Goal: Task Accomplishment & Management: Complete application form

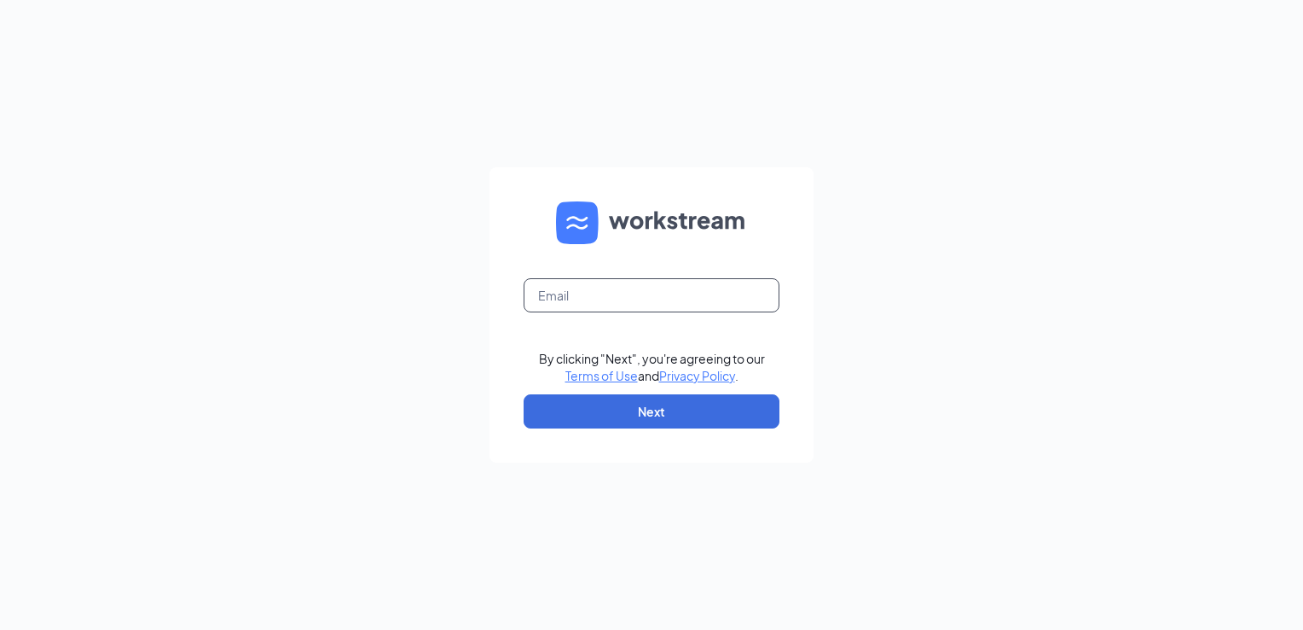
click at [572, 300] on input "text" at bounding box center [652, 295] width 256 height 34
type input "[EMAIL_ADDRESS][DOMAIN_NAME]"
click at [608, 421] on button "Next" at bounding box center [652, 411] width 256 height 34
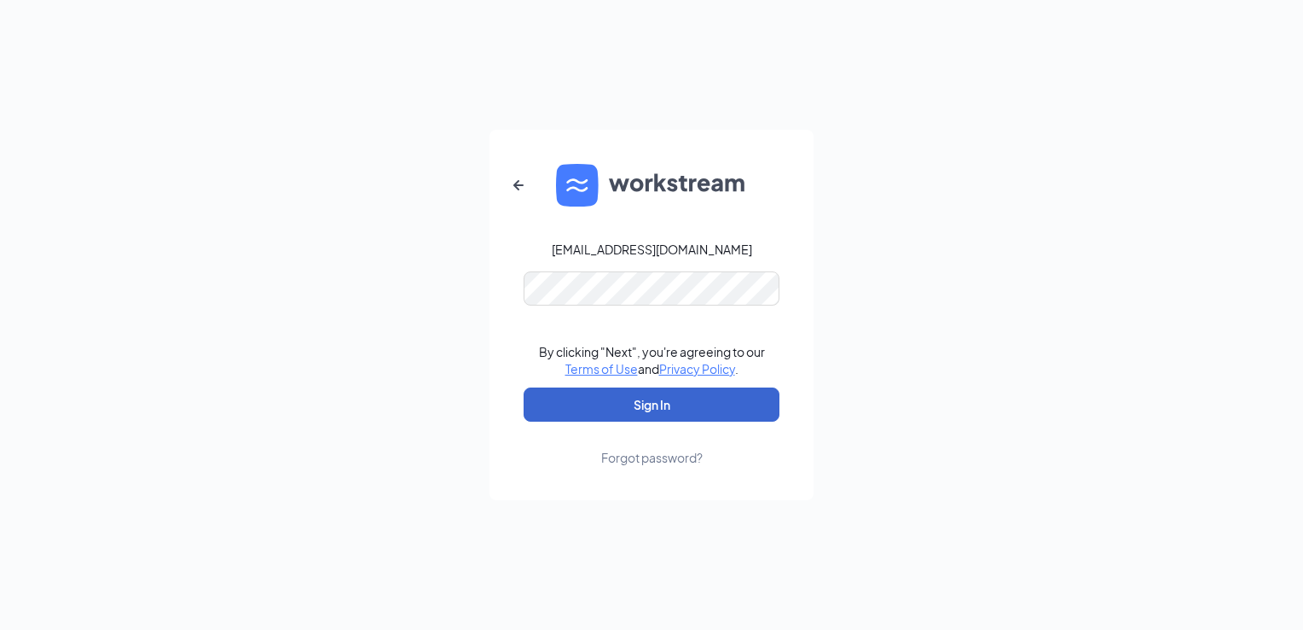
click at [680, 409] on button "Sign In" at bounding box center [652, 404] width 256 height 34
click at [598, 404] on button "Sign In" at bounding box center [652, 404] width 256 height 34
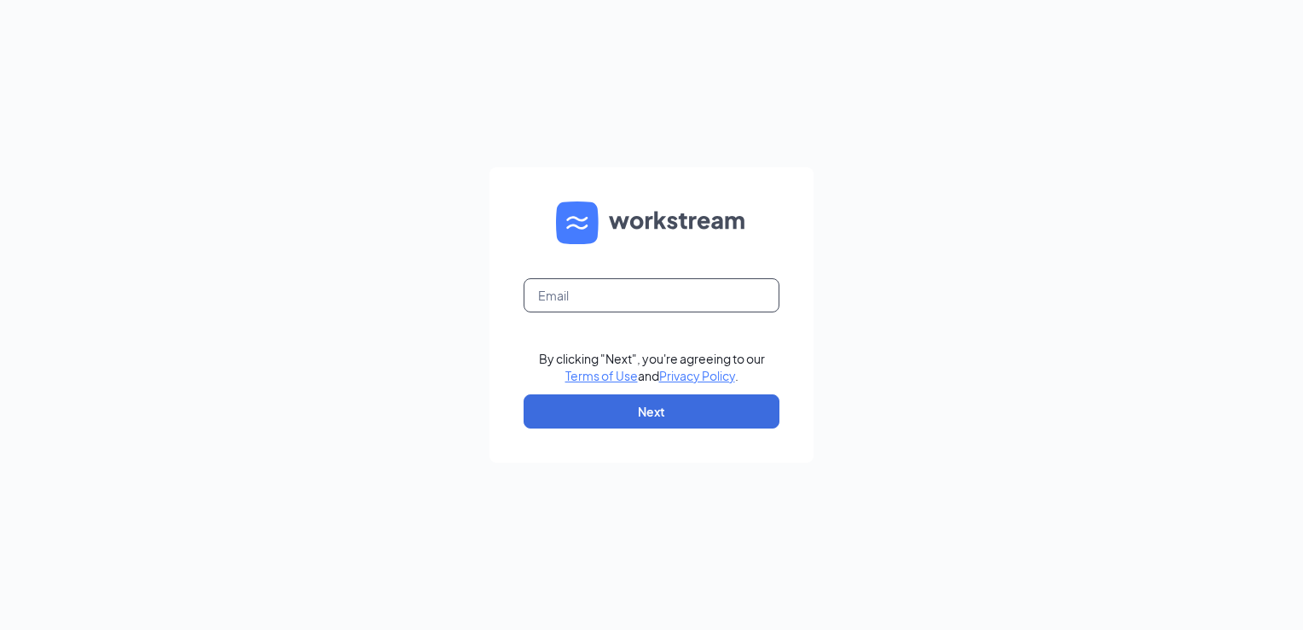
click at [624, 299] on input "text" at bounding box center [652, 295] width 256 height 34
type input "[EMAIL_ADDRESS][DOMAIN_NAME]"
click at [577, 421] on button "Next" at bounding box center [652, 411] width 256 height 34
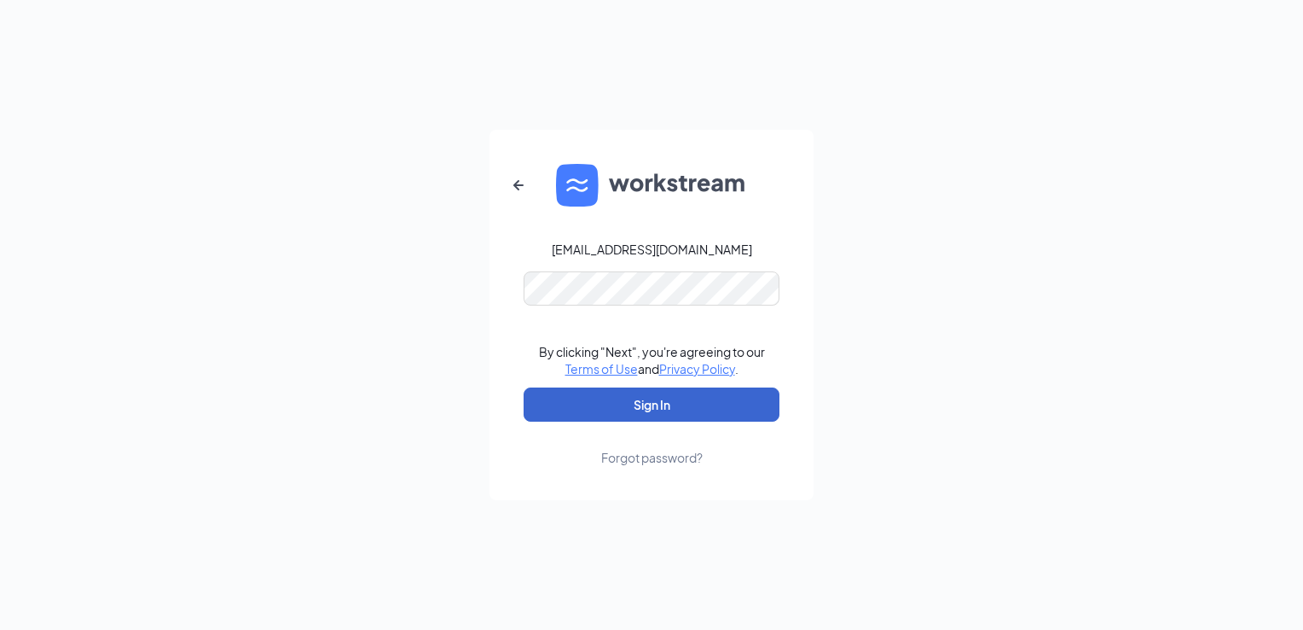
click at [557, 406] on button "Sign In" at bounding box center [652, 404] width 256 height 34
click at [647, 399] on button "Sign In" at bounding box center [652, 404] width 256 height 34
click at [671, 407] on button "Sign In" at bounding box center [652, 404] width 256 height 34
click at [671, 406] on button "Sign In" at bounding box center [652, 404] width 256 height 34
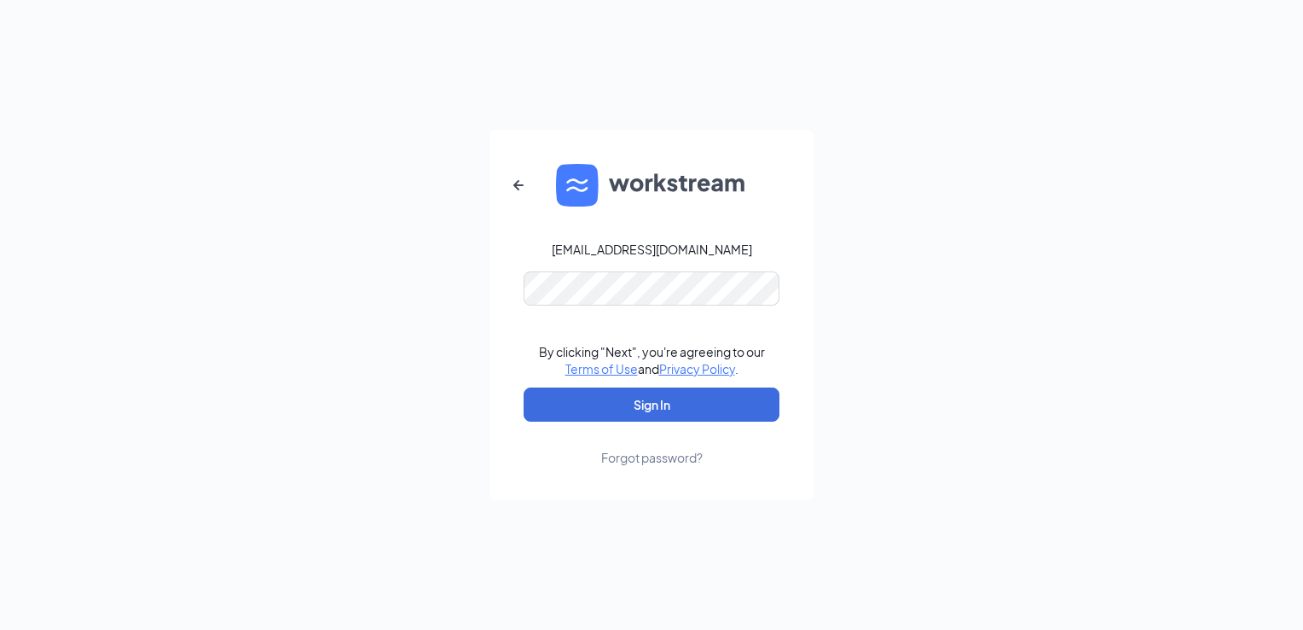
click at [583, 194] on img at bounding box center [651, 185] width 191 height 43
click at [659, 455] on div "Forgot password?" at bounding box center [652, 457] width 102 height 17
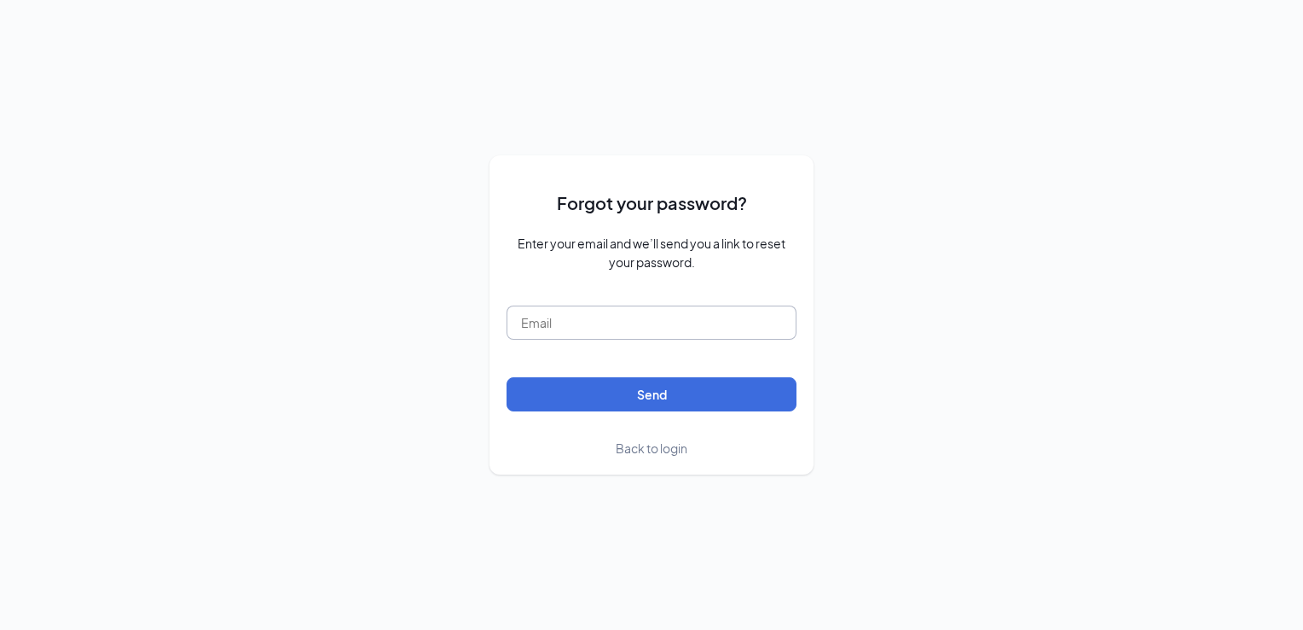
drag, startPoint x: 553, startPoint y: 321, endPoint x: 560, endPoint y: 312, distance: 11.5
click at [559, 315] on input "text" at bounding box center [652, 322] width 290 height 34
type input "[EMAIL_ADDRESS][DOMAIN_NAME]"
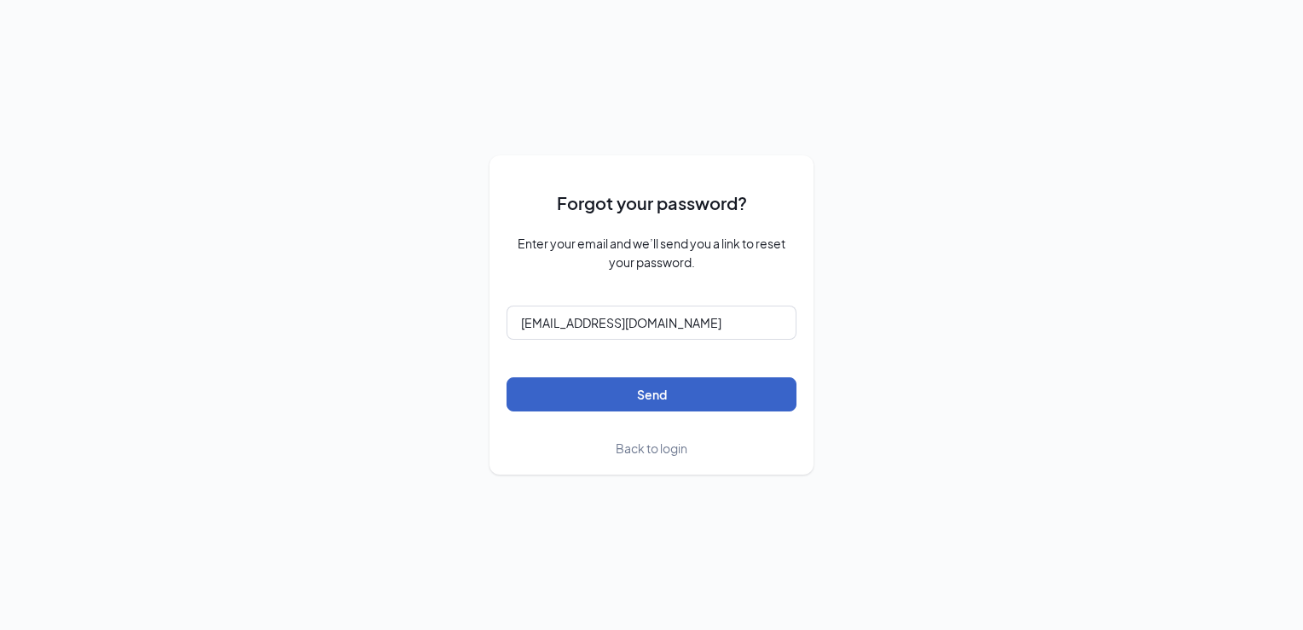
click at [641, 404] on button "Send" at bounding box center [652, 394] width 290 height 34
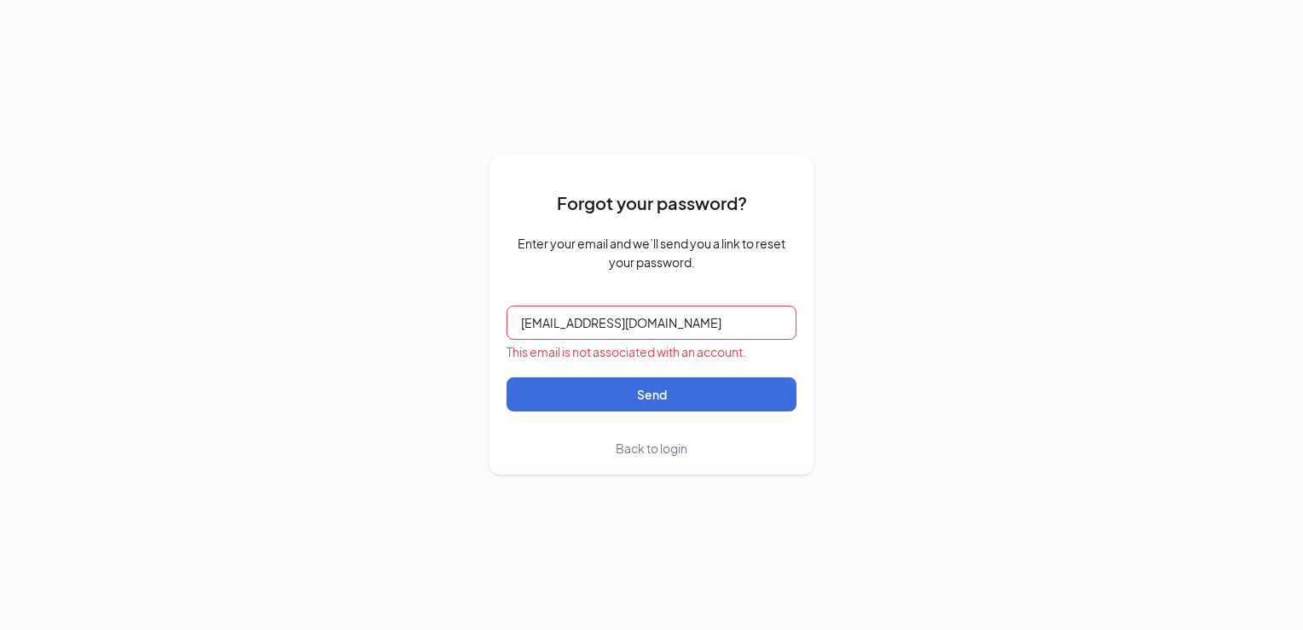
click at [624, 449] on span "Back to login" at bounding box center [652, 447] width 72 height 15
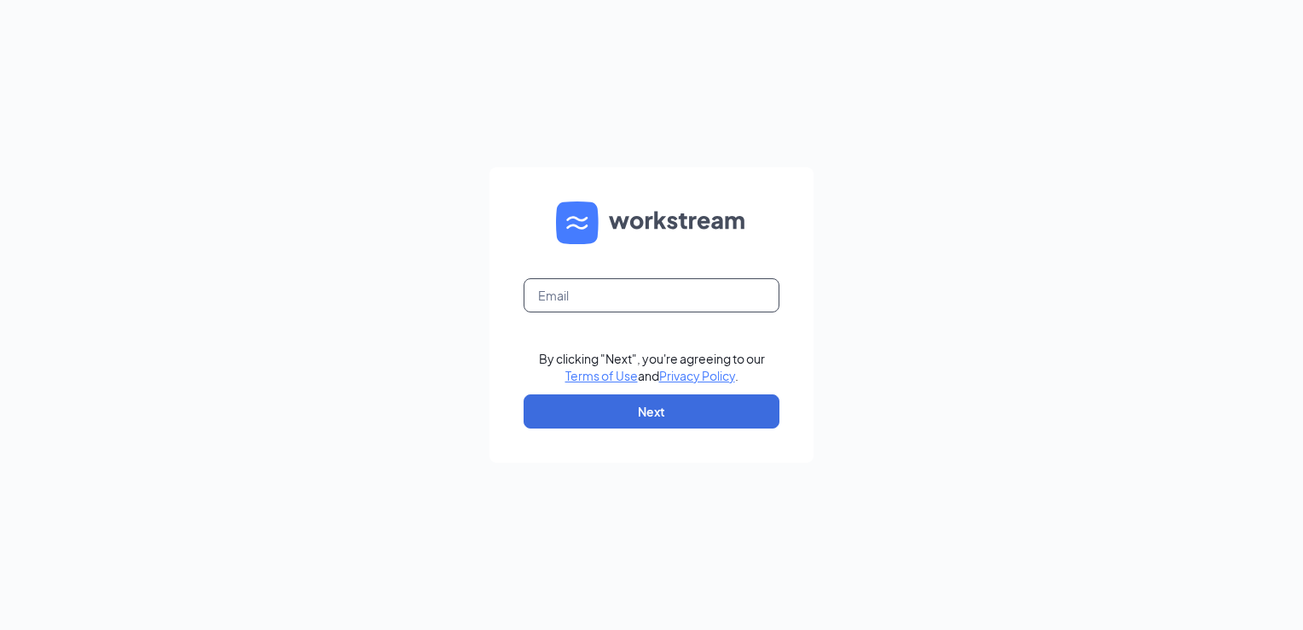
click at [641, 293] on input "text" at bounding box center [652, 295] width 256 height 34
type input "[EMAIL_ADDRESS][DOMAIN_NAME]"
click at [617, 406] on button "Next" at bounding box center [652, 411] width 256 height 34
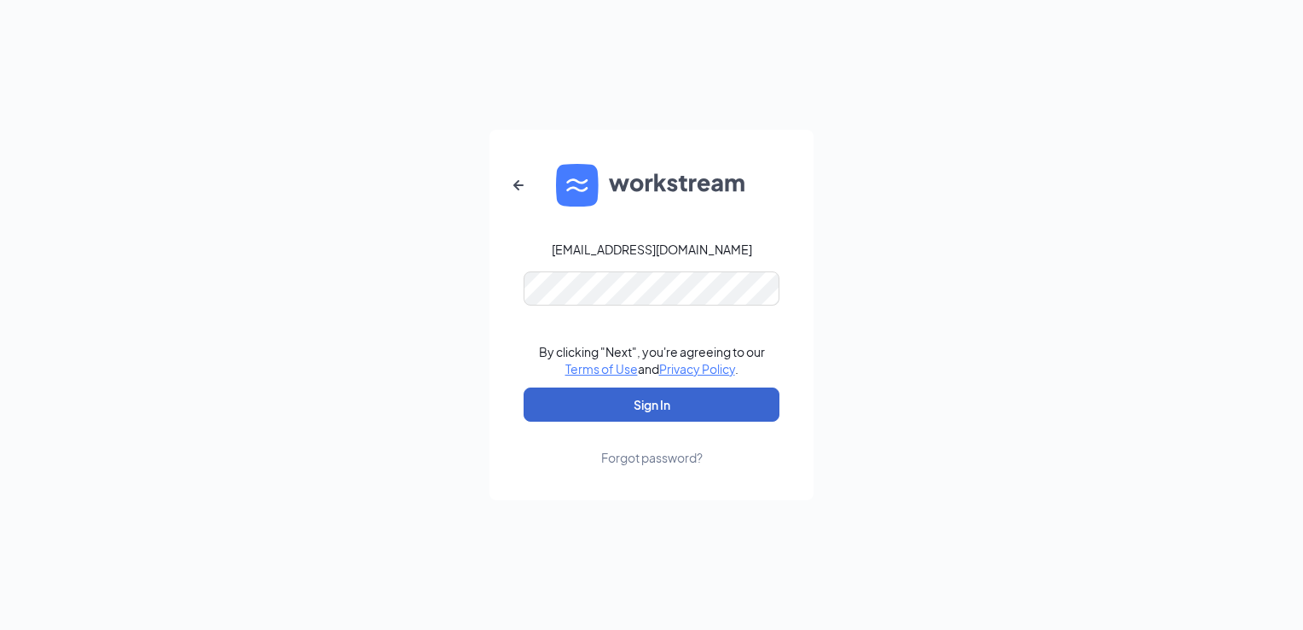
click at [668, 408] on button "Sign In" at bounding box center [652, 404] width 256 height 34
click at [668, 407] on button "Sign In" at bounding box center [652, 404] width 256 height 34
click at [635, 405] on button "Sign In" at bounding box center [652, 404] width 256 height 34
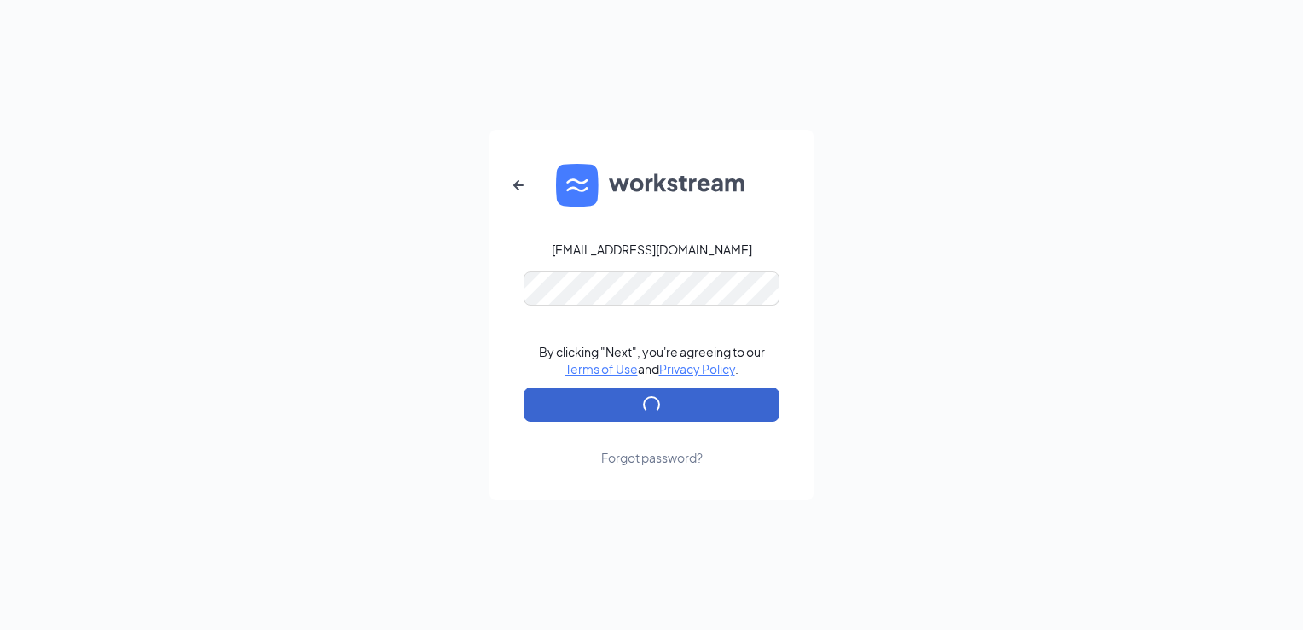
click at [635, 405] on button "submit" at bounding box center [652, 404] width 256 height 34
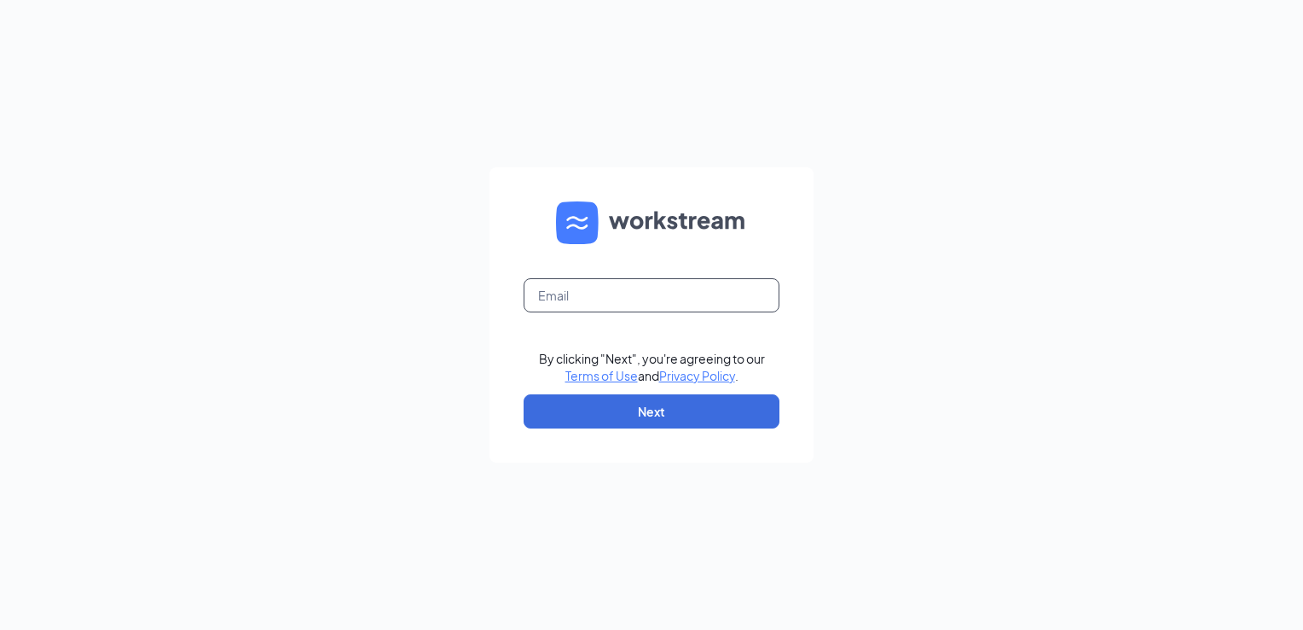
click at [606, 294] on input "text" at bounding box center [652, 295] width 256 height 34
type input "[EMAIL_ADDRESS][DOMAIN_NAME]"
click at [625, 408] on button "Next" at bounding box center [652, 411] width 256 height 34
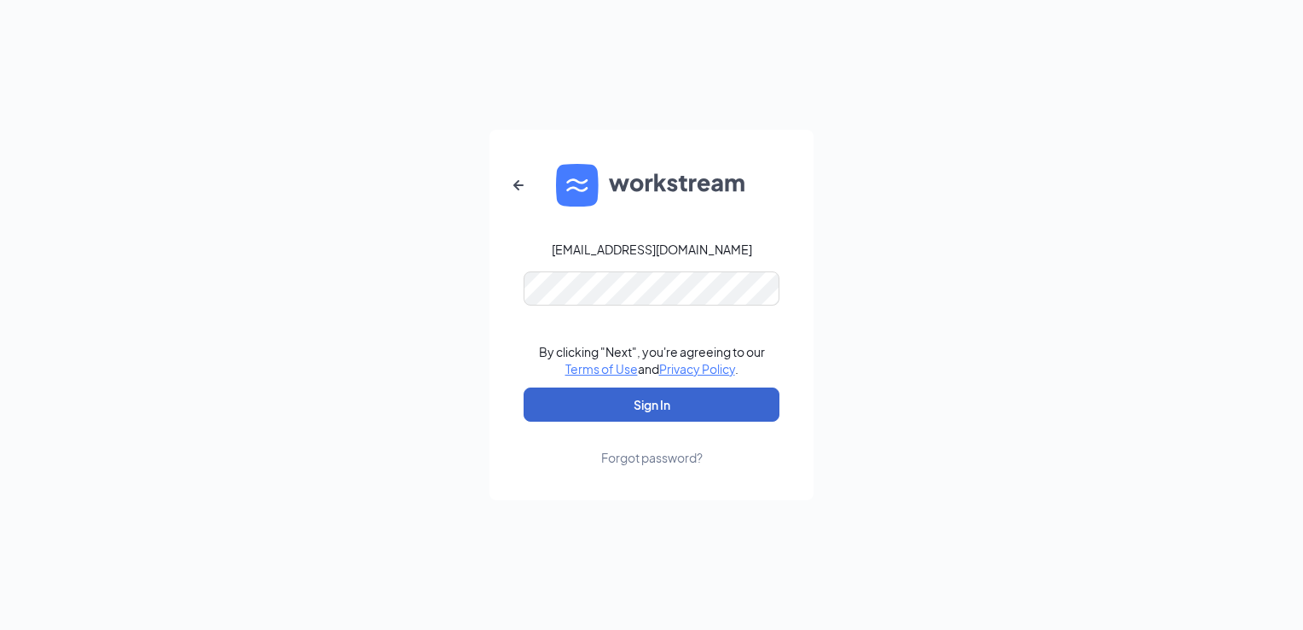
click at [581, 407] on button "Sign In" at bounding box center [652, 404] width 256 height 34
click at [652, 402] on button "Sign In" at bounding box center [652, 404] width 256 height 34
click at [611, 397] on button "Sign In" at bounding box center [652, 404] width 256 height 34
click at [611, 403] on button "Sign In" at bounding box center [652, 404] width 256 height 34
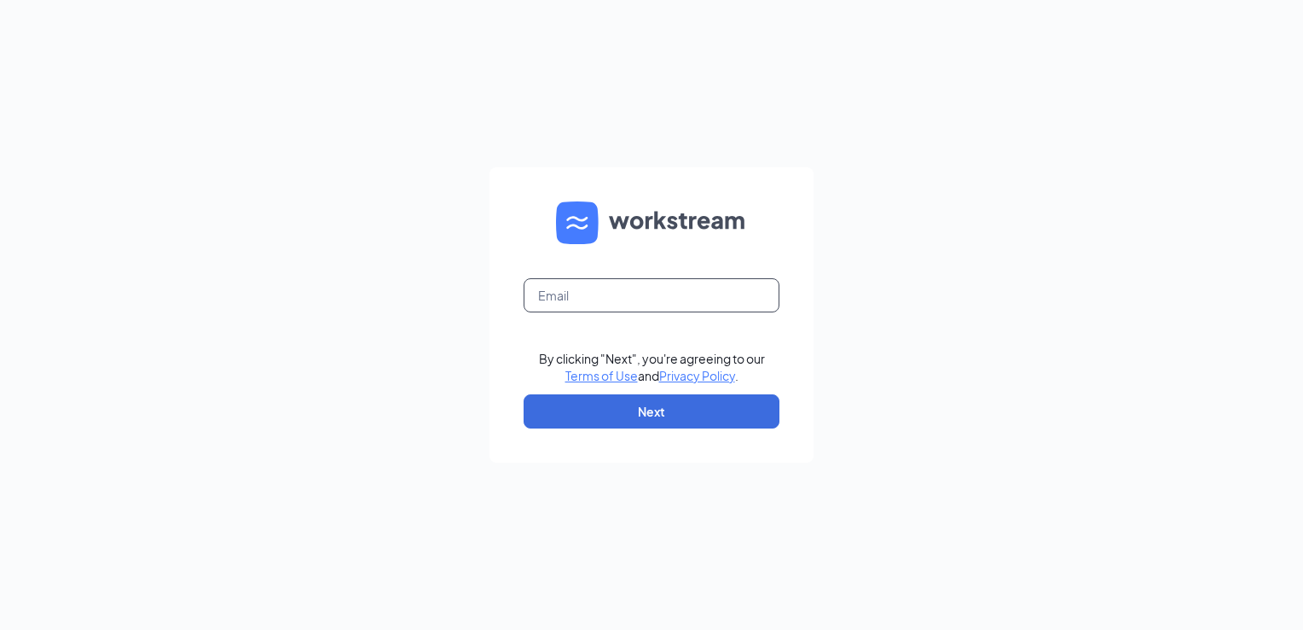
click at [586, 301] on input "text" at bounding box center [652, 295] width 256 height 34
click at [554, 289] on input "text" at bounding box center [652, 295] width 256 height 34
type input "[EMAIL_ADDRESS][DOMAIN_NAME]"
click at [1046, 276] on div "lcasas@socalpenske.com By clicking "Next", you're agreeing to our Terms of Use …" at bounding box center [651, 315] width 1303 height 630
click at [598, 416] on button "Next" at bounding box center [652, 411] width 256 height 34
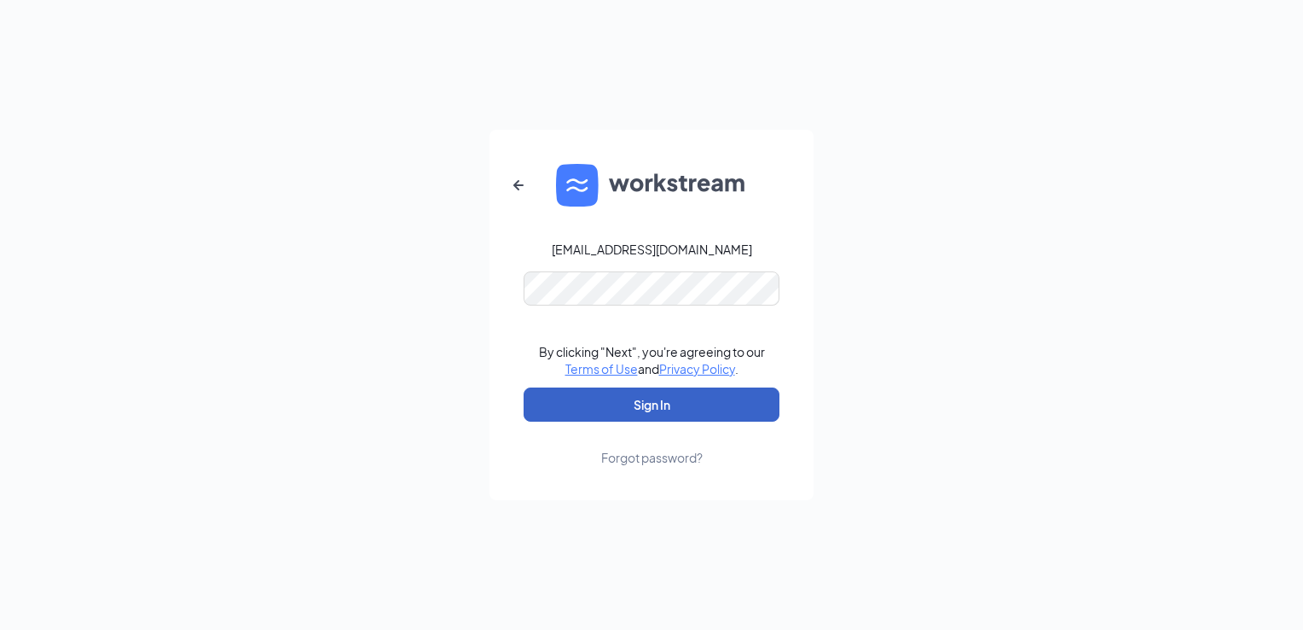
click at [543, 409] on button "Sign In" at bounding box center [652, 404] width 256 height 34
click at [561, 404] on button "Sign In" at bounding box center [652, 404] width 256 height 34
drag, startPoint x: 1078, startPoint y: 296, endPoint x: 1034, endPoint y: 280, distance: 47.2
click at [1078, 296] on div "lcasas@socalpenske.com By clicking "Next", you're agreeing to our Terms of Use …" at bounding box center [651, 315] width 1303 height 630
click at [601, 404] on button "Sign In" at bounding box center [652, 404] width 256 height 34
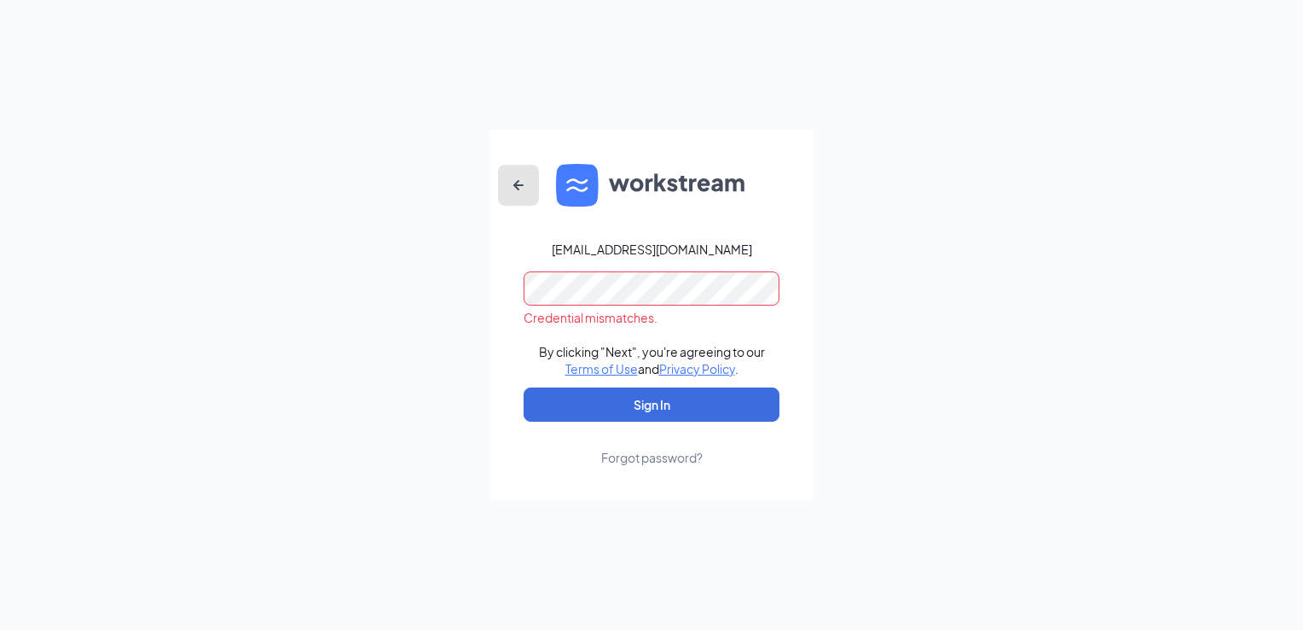
click at [519, 183] on icon "ArrowLeftNew" at bounding box center [518, 185] width 20 height 20
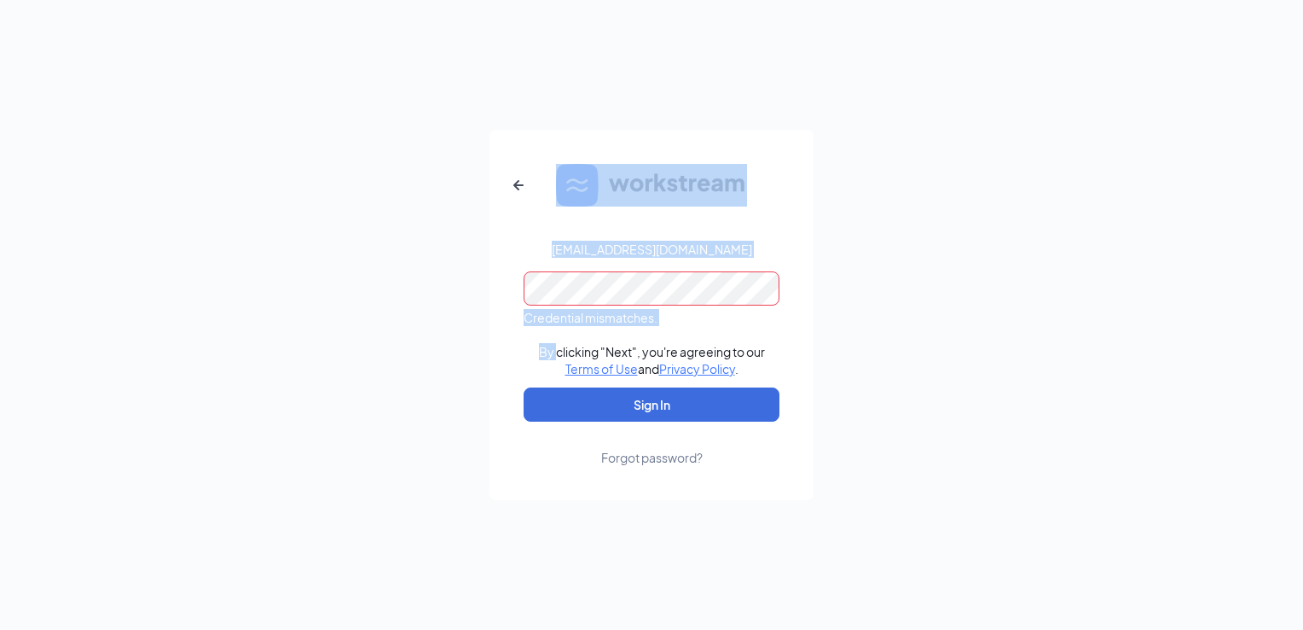
click at [519, 183] on form "lcasas@socalpenske.com Credential mismatches. By clicking "Next", you're agreei…" at bounding box center [652, 315] width 324 height 370
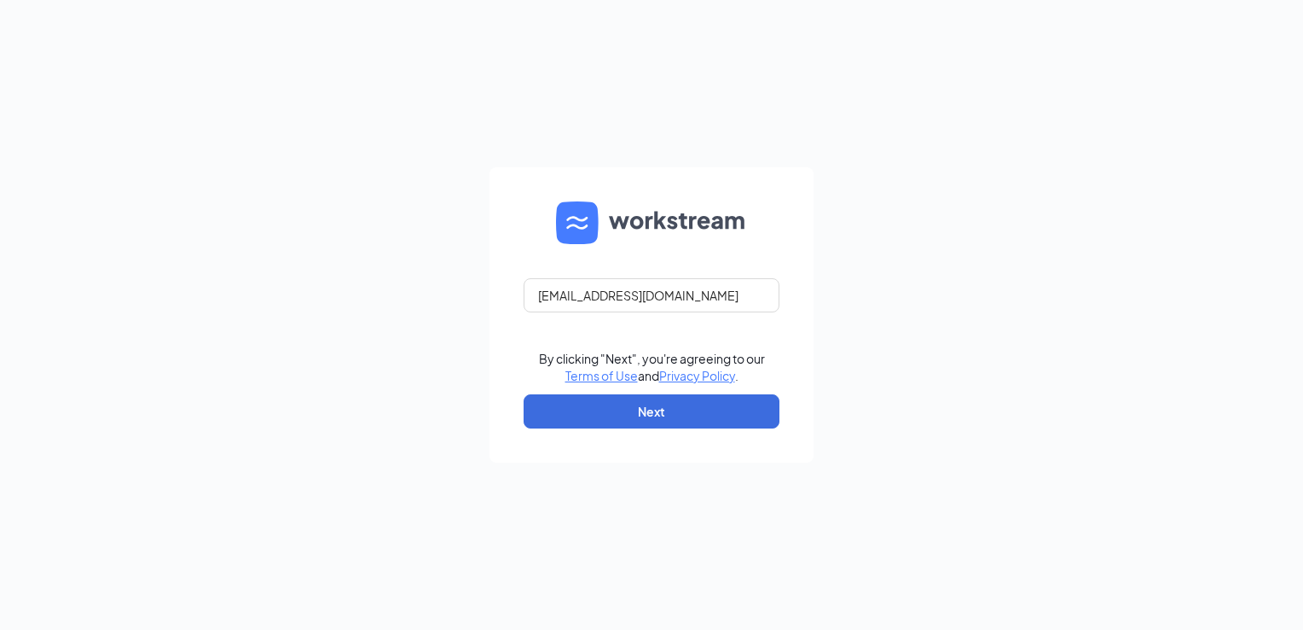
drag, startPoint x: 996, startPoint y: 416, endPoint x: 1035, endPoint y: 375, distance: 56.1
click at [996, 417] on div "lcasas@socalpenske.com By clicking "Next", you're agreeing to our Terms of Use …" at bounding box center [651, 315] width 1303 height 630
click at [593, 420] on button "Next" at bounding box center [652, 411] width 256 height 34
click at [548, 292] on input "text" at bounding box center [652, 295] width 256 height 34
type input "[EMAIL_ADDRESS][DOMAIN_NAME]"
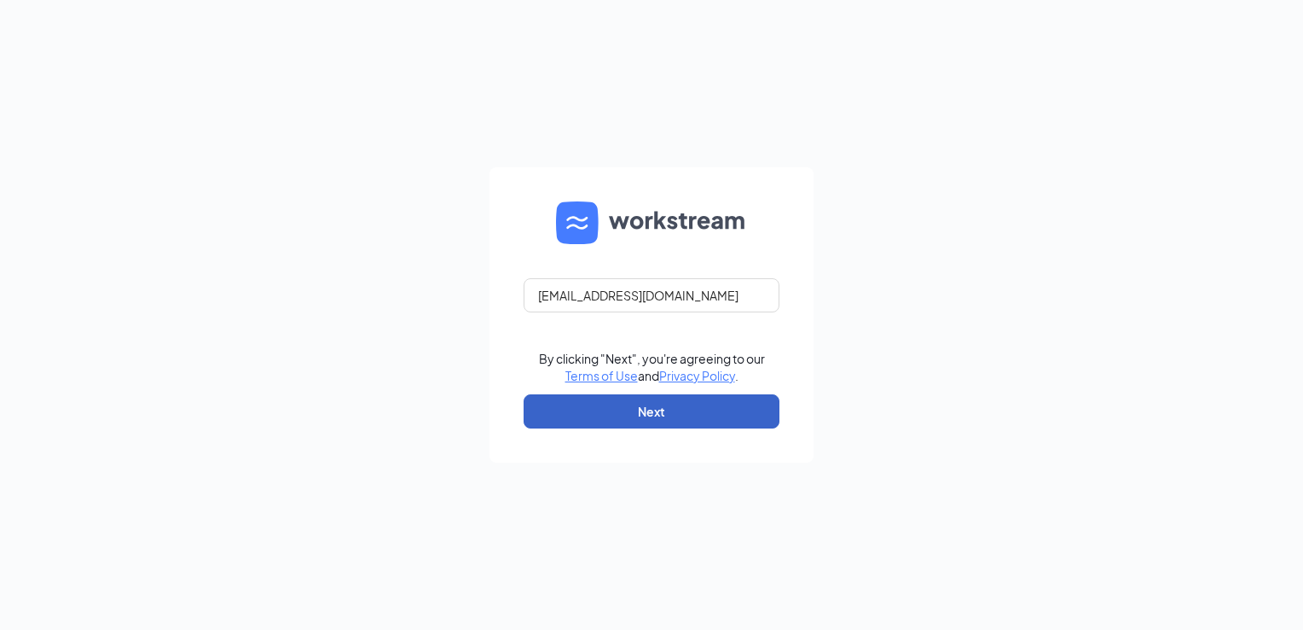
click at [547, 411] on button "Next" at bounding box center [652, 411] width 256 height 34
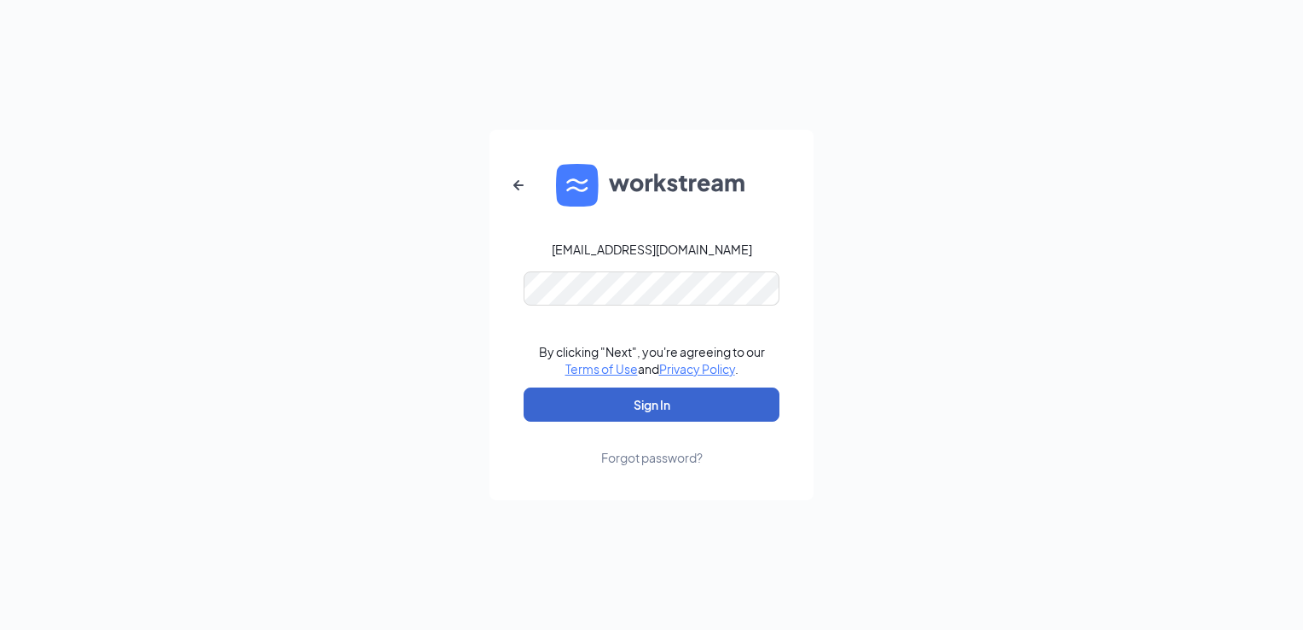
click at [592, 389] on button "Sign In" at bounding box center [652, 404] width 256 height 34
click at [587, 409] on button "Sign In" at bounding box center [652, 404] width 256 height 34
